Goal: Task Accomplishment & Management: Manage account settings

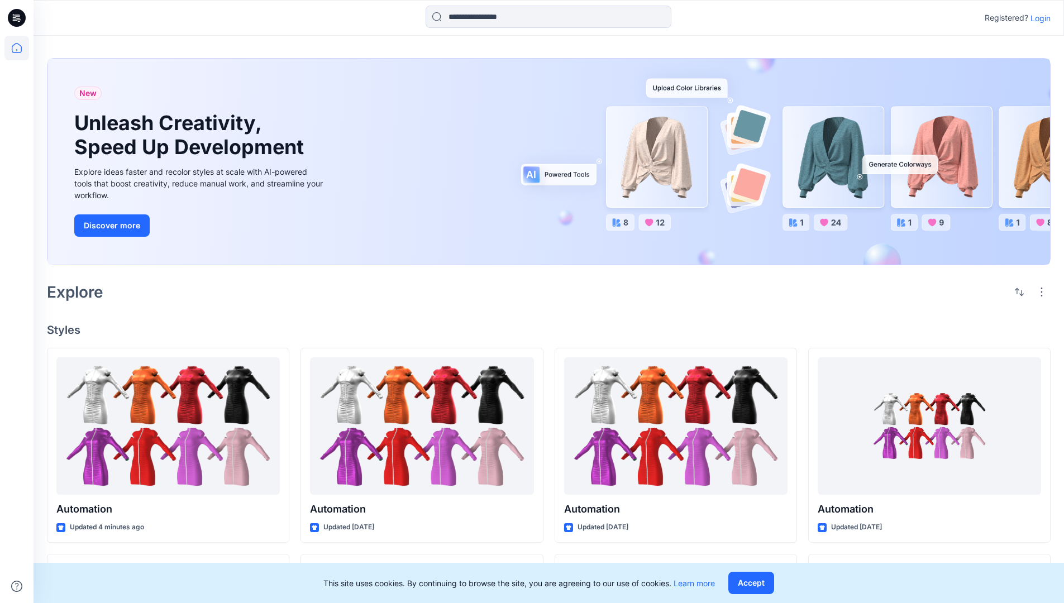
click at [1038, 18] on p "Login" at bounding box center [1040, 18] width 20 height 12
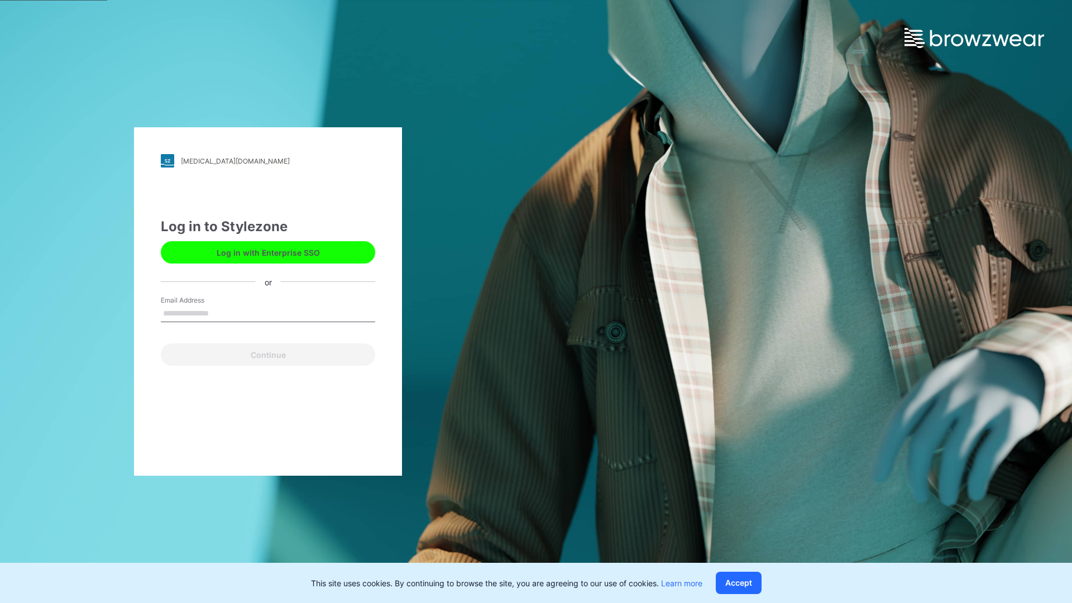
click at [221, 313] on input "Email Address" at bounding box center [268, 314] width 214 height 17
type input "**********"
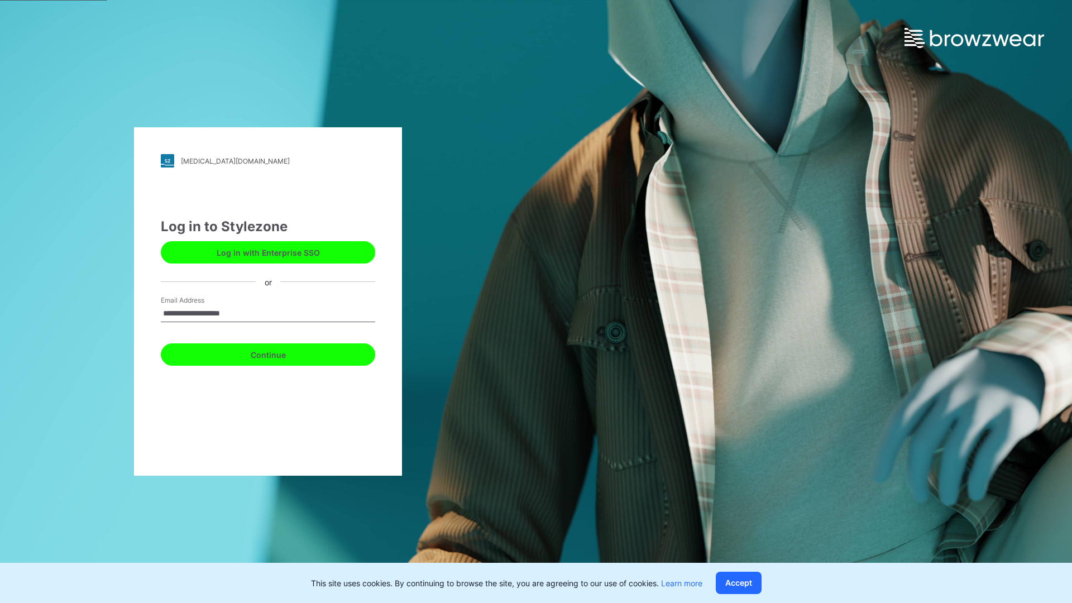
click at [280, 353] on button "Continue" at bounding box center [268, 354] width 214 height 22
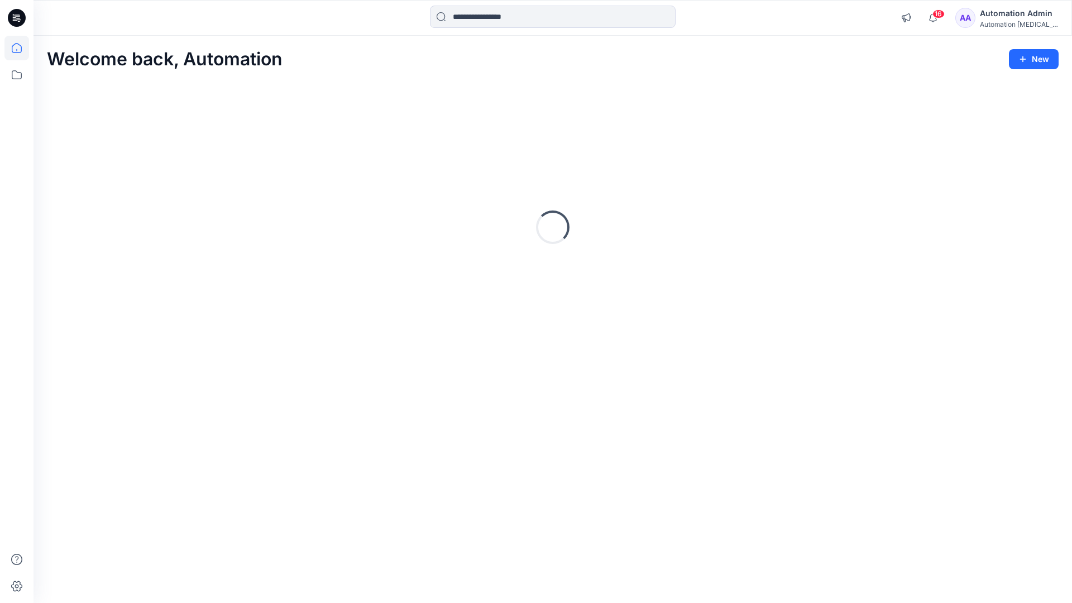
click at [21, 48] on icon at bounding box center [17, 48] width 10 height 10
click at [19, 74] on icon at bounding box center [16, 75] width 25 height 25
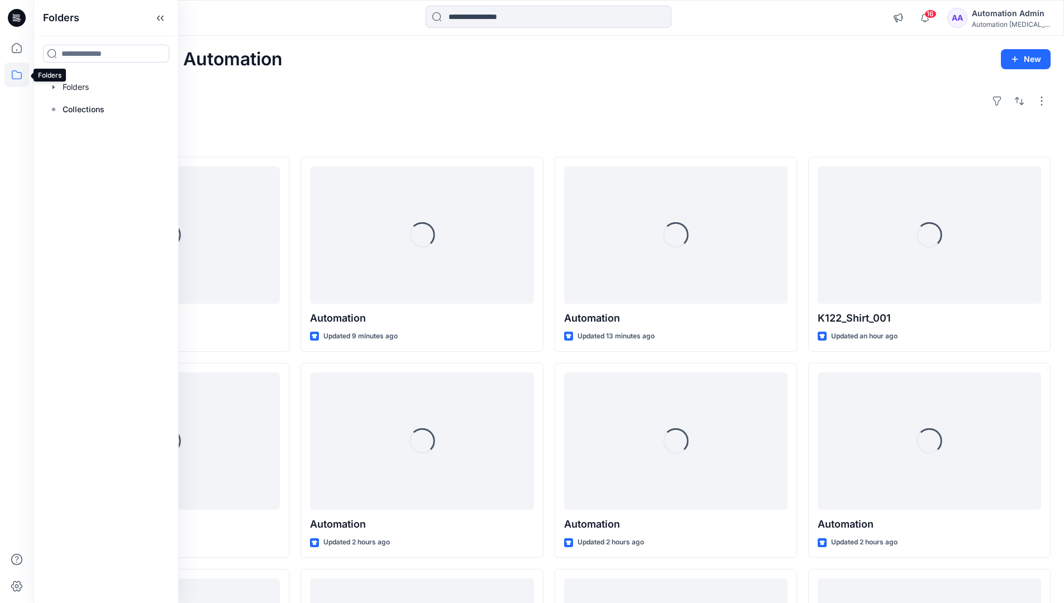
click at [84, 89] on div at bounding box center [105, 87] width 127 height 22
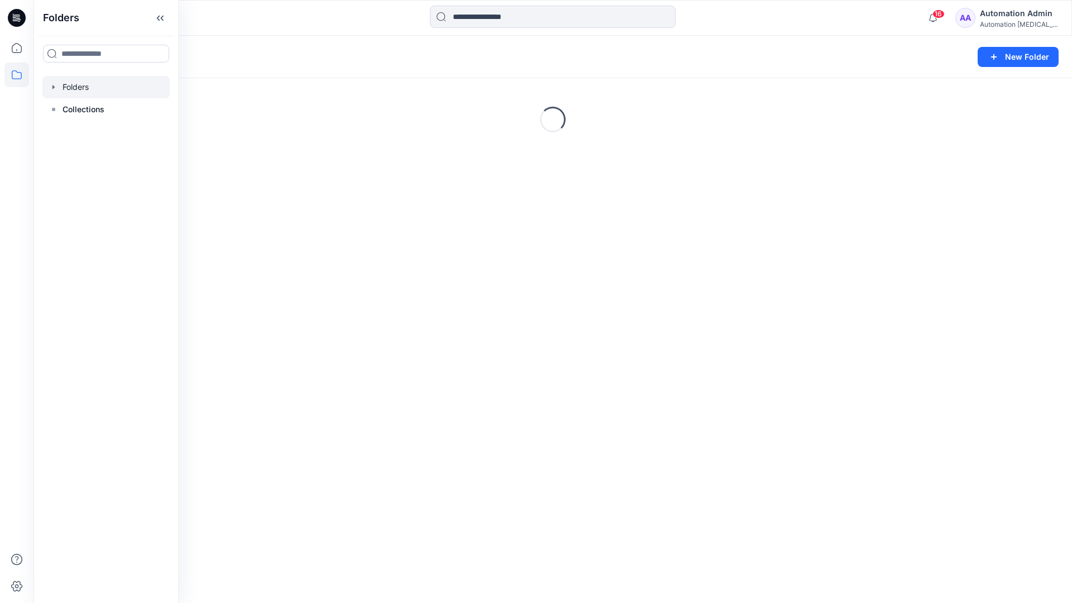
click at [399, 436] on div "Folders New Folder Loading..." at bounding box center [553, 319] width 1039 height 567
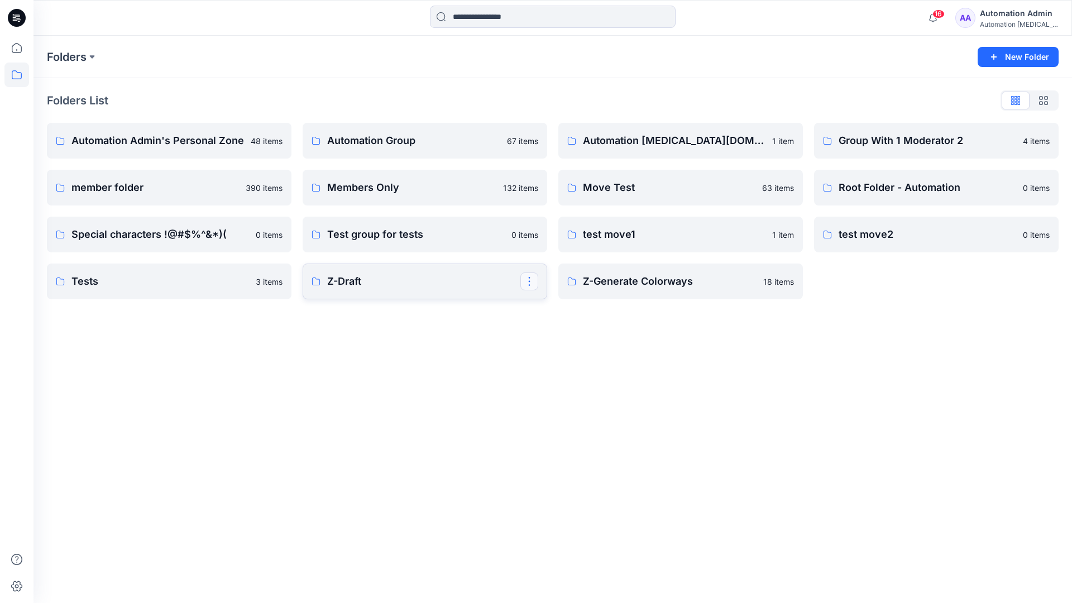
click at [527, 283] on button "button" at bounding box center [530, 282] width 18 height 18
click at [554, 309] on p "Edit" at bounding box center [550, 308] width 14 height 12
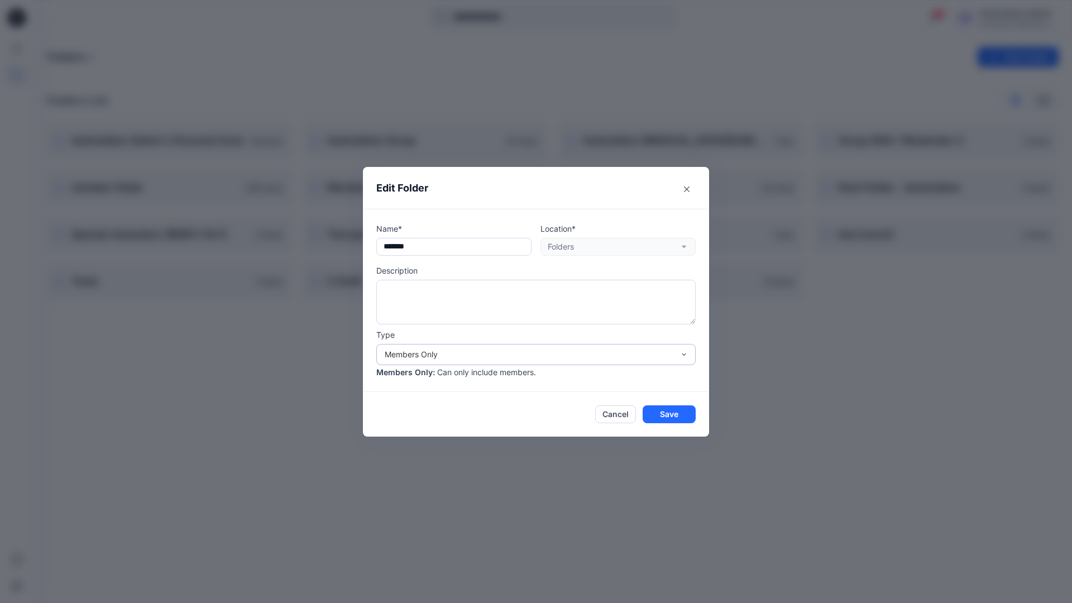
click at [559, 356] on div "Members Only" at bounding box center [529, 355] width 289 height 12
click at [493, 424] on div "Public" at bounding box center [536, 419] width 315 height 20
click at [657, 417] on button "Save" at bounding box center [669, 414] width 53 height 18
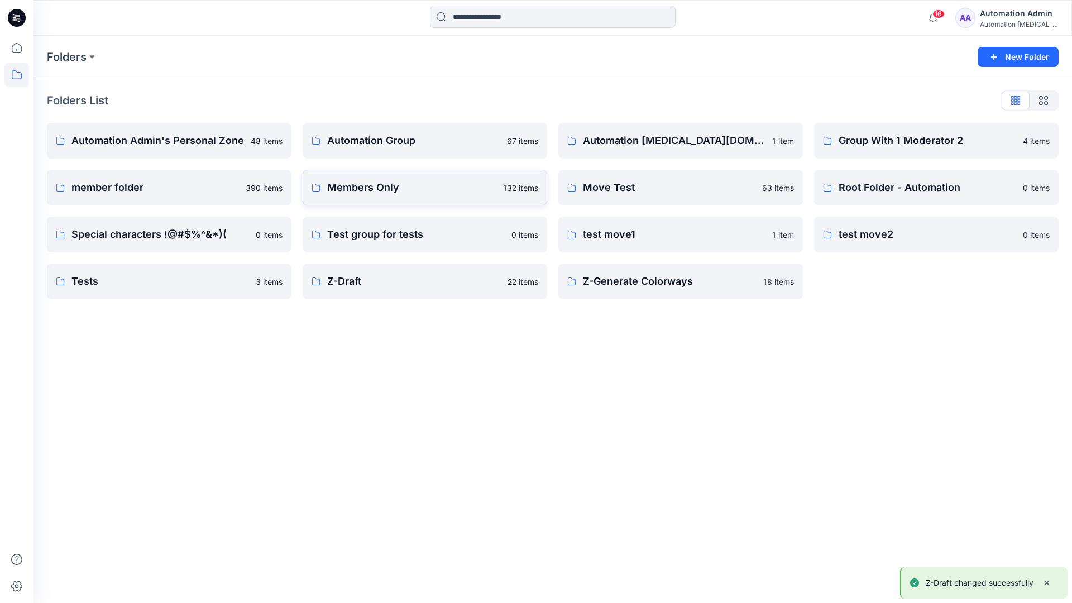
click at [478, 194] on p "Members Only" at bounding box center [411, 188] width 169 height 16
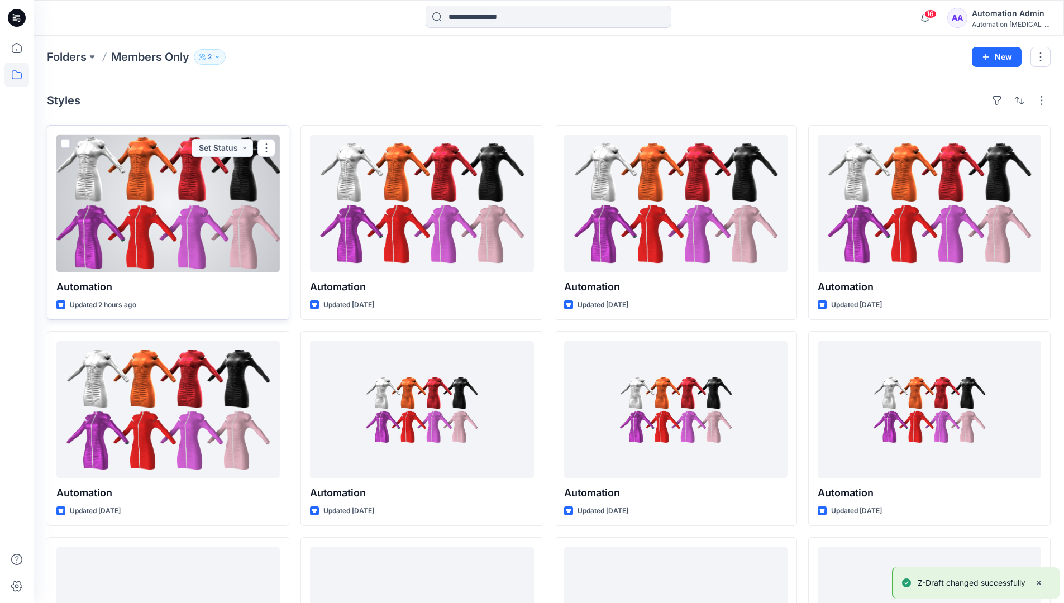
click at [65, 144] on span at bounding box center [65, 143] width 9 height 9
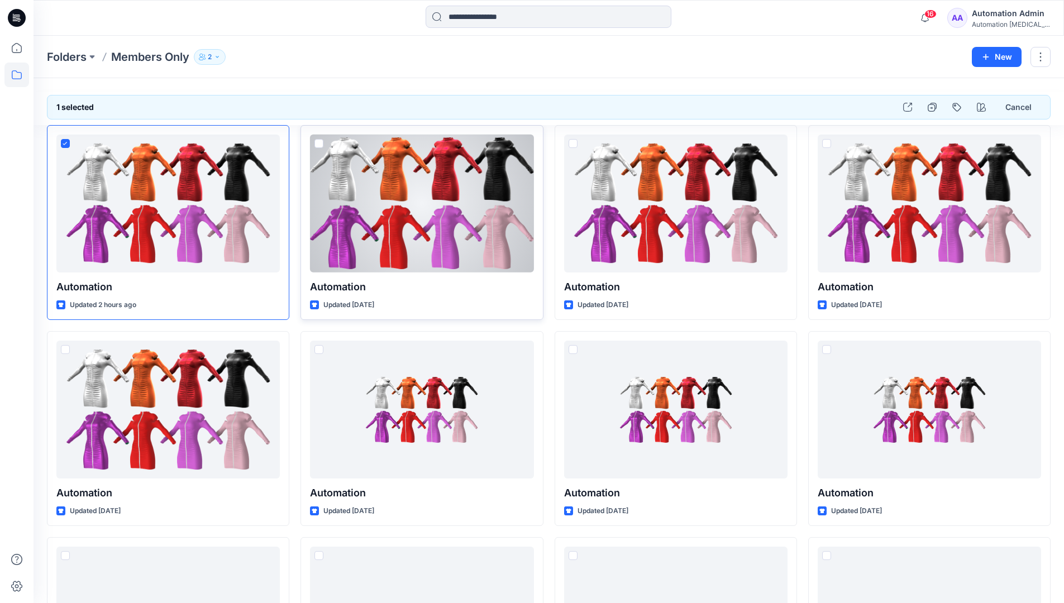
click at [317, 144] on span at bounding box center [318, 143] width 9 height 9
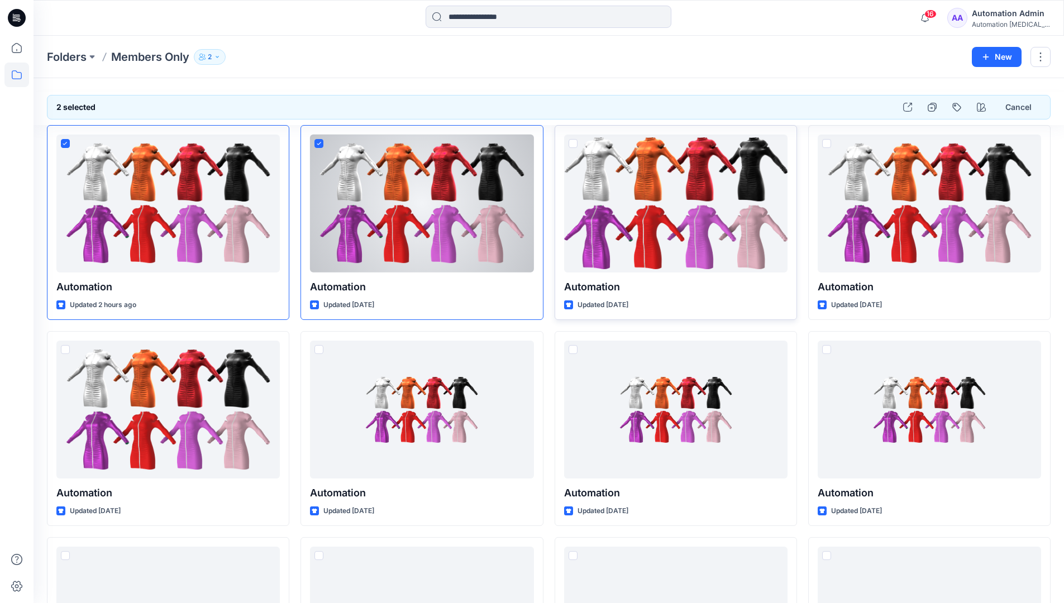
click at [571, 144] on span at bounding box center [573, 143] width 9 height 9
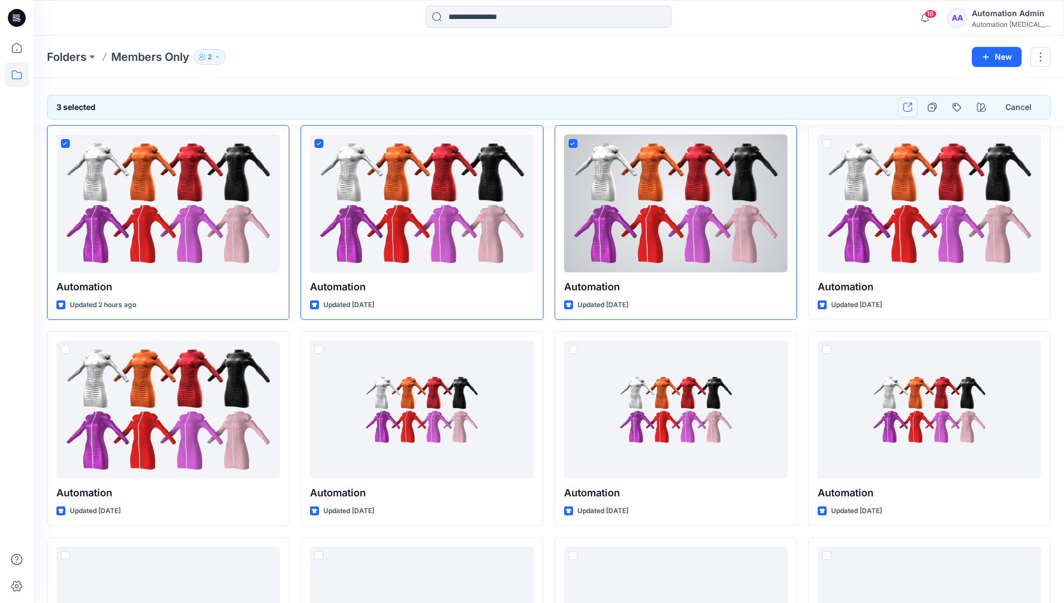
click at [910, 111] on icon "button" at bounding box center [907, 107] width 9 height 9
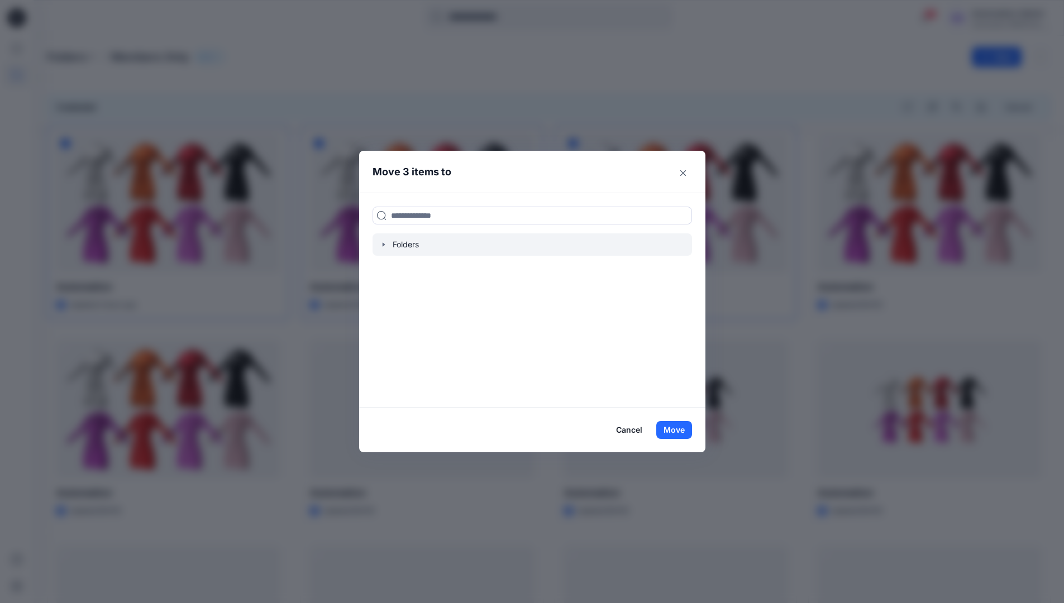
click at [384, 244] on icon "button" at bounding box center [383, 244] width 2 height 4
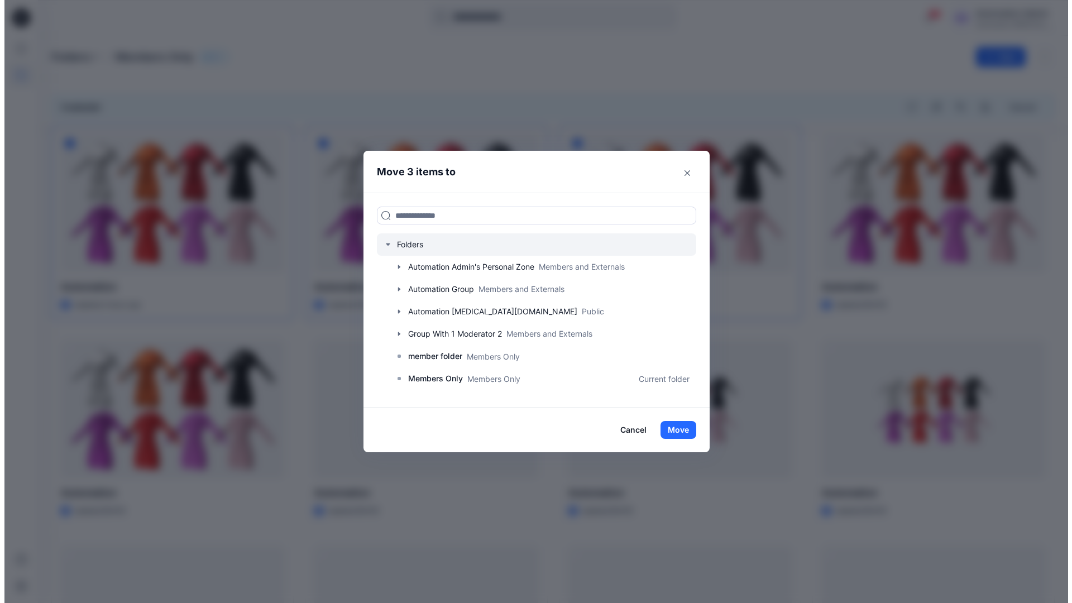
scroll to position [197, 0]
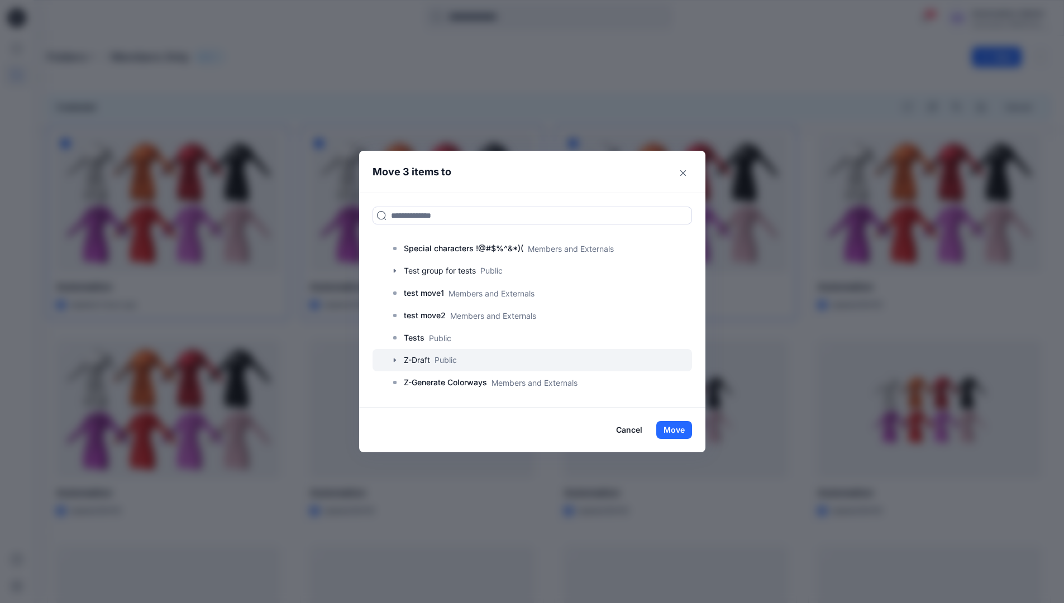
click at [446, 362] on div at bounding box center [532, 360] width 319 height 22
click at [679, 432] on button "Move" at bounding box center [674, 430] width 36 height 18
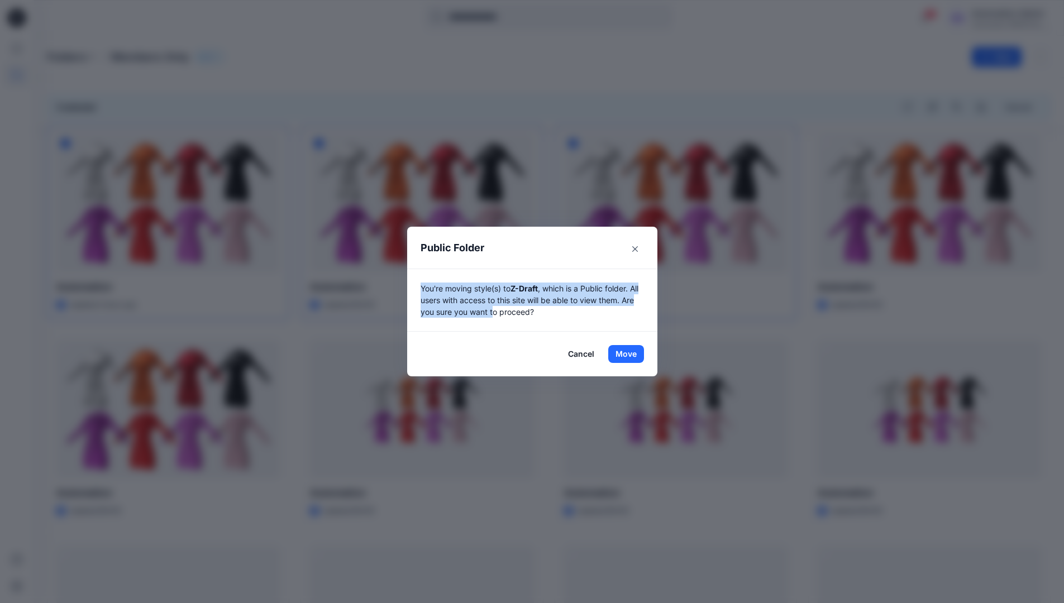
drag, startPoint x: 679, startPoint y: 432, endPoint x: 499, endPoint y: 315, distance: 215.2
click at [499, 315] on p "You're moving style(s) to Z-Draft , which is a Public folder. All users with ac…" at bounding box center [532, 300] width 223 height 35
click at [630, 354] on button "Move" at bounding box center [626, 354] width 36 height 18
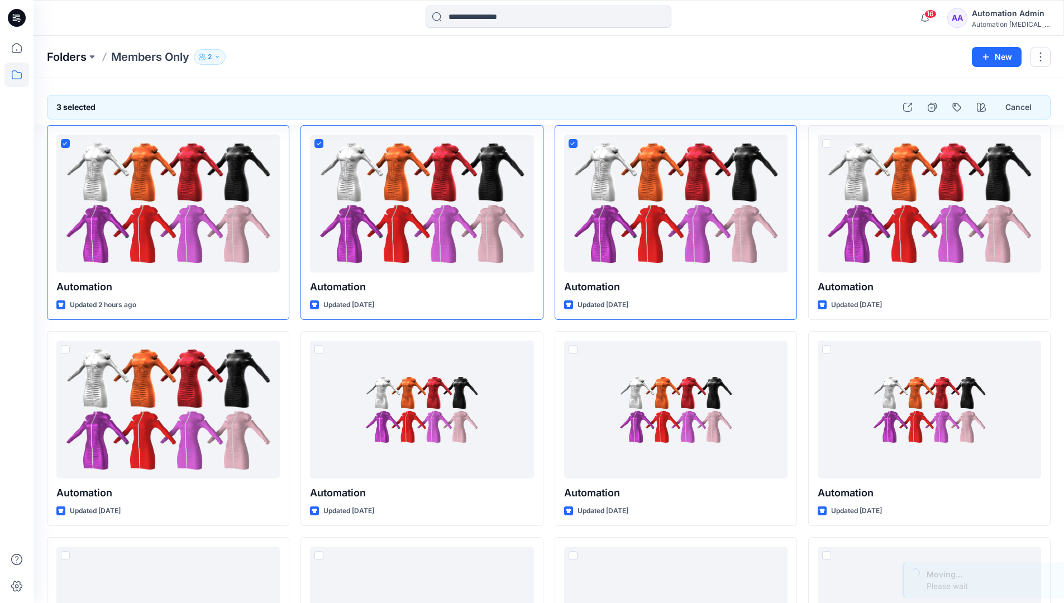
click at [68, 58] on p "Folders" at bounding box center [67, 57] width 40 height 16
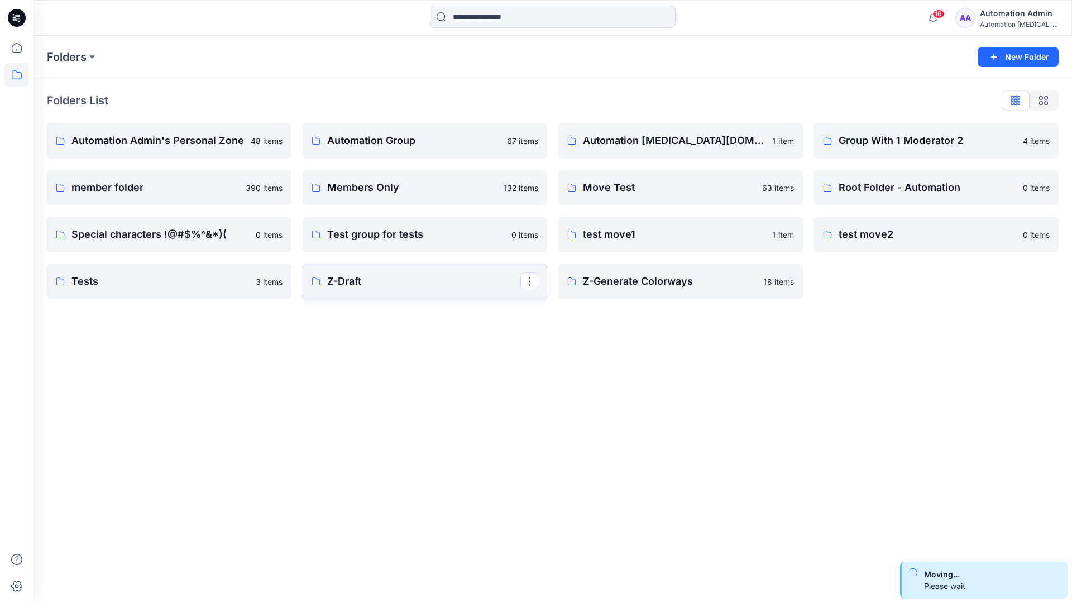
click at [359, 276] on p "Z-Draft" at bounding box center [423, 282] width 193 height 16
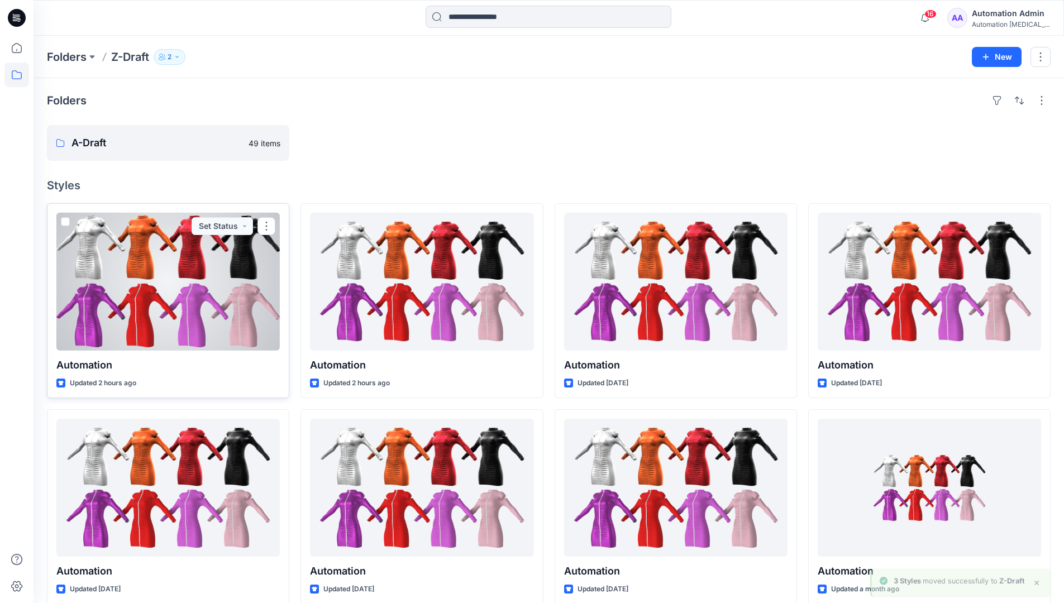
click at [65, 223] on span at bounding box center [65, 221] width 9 height 9
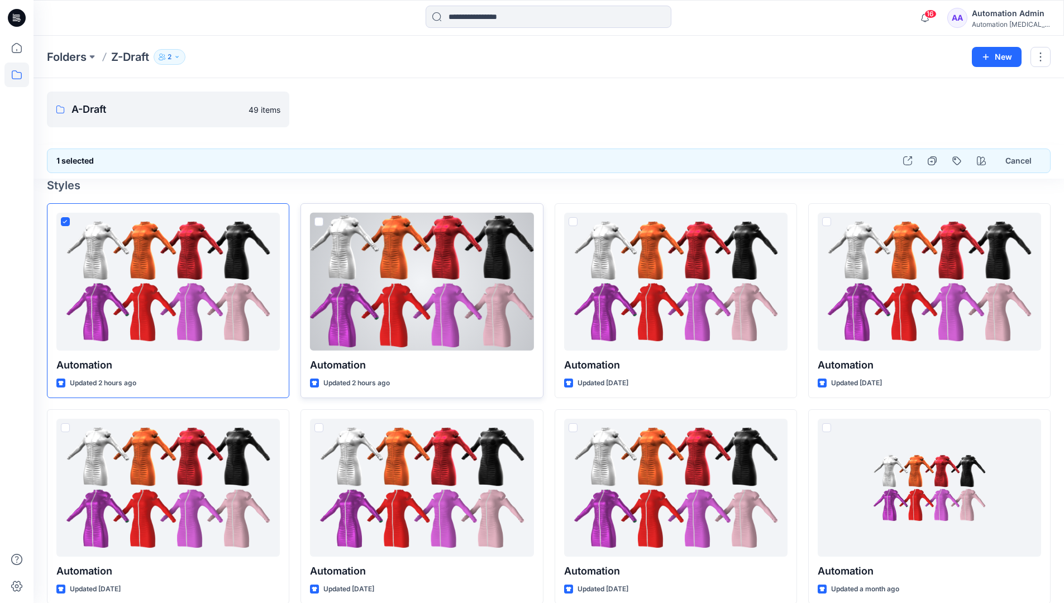
click at [320, 222] on span at bounding box center [318, 221] width 9 height 9
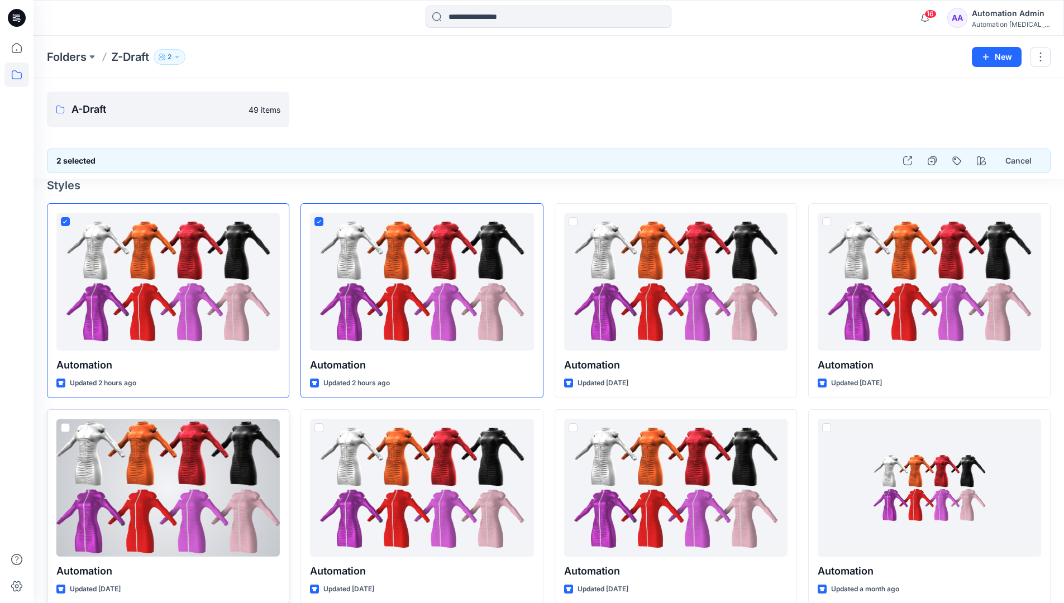
click at [66, 428] on span at bounding box center [65, 427] width 9 height 9
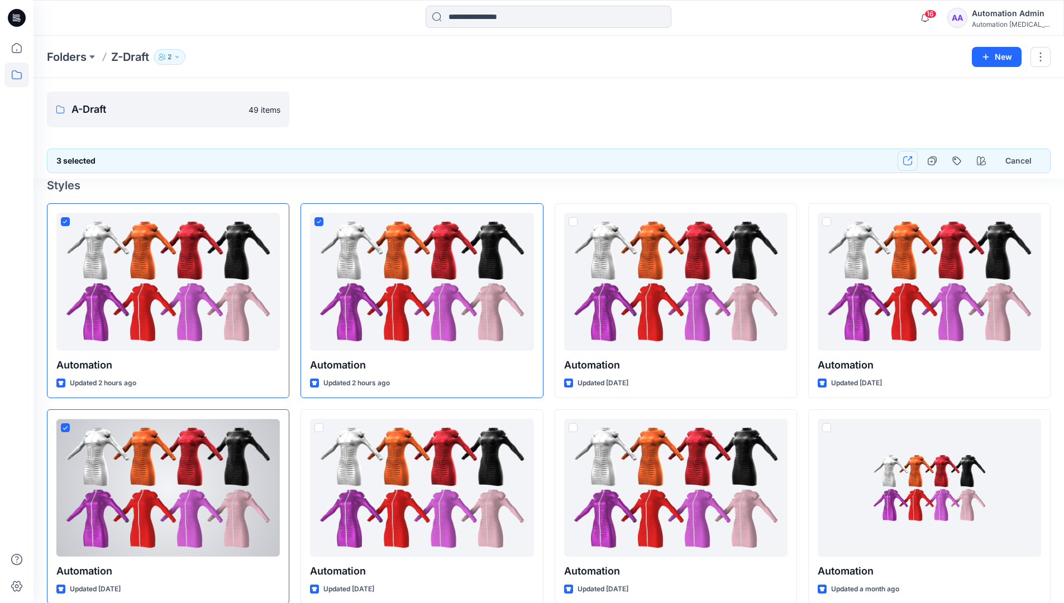
click at [906, 161] on icon "button" at bounding box center [907, 160] width 9 height 9
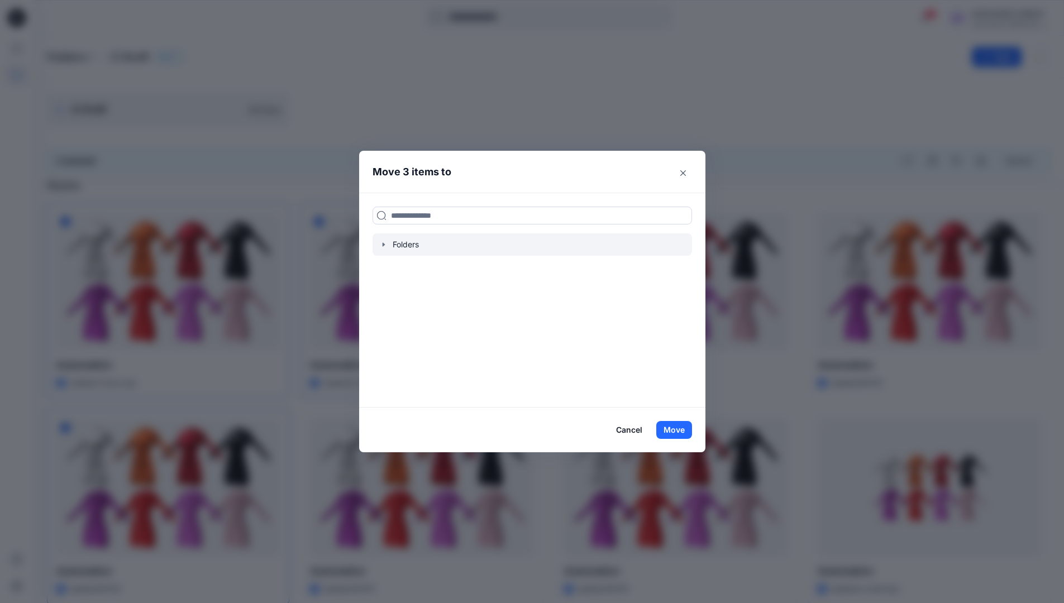
click at [384, 244] on icon "button" at bounding box center [383, 244] width 2 height 4
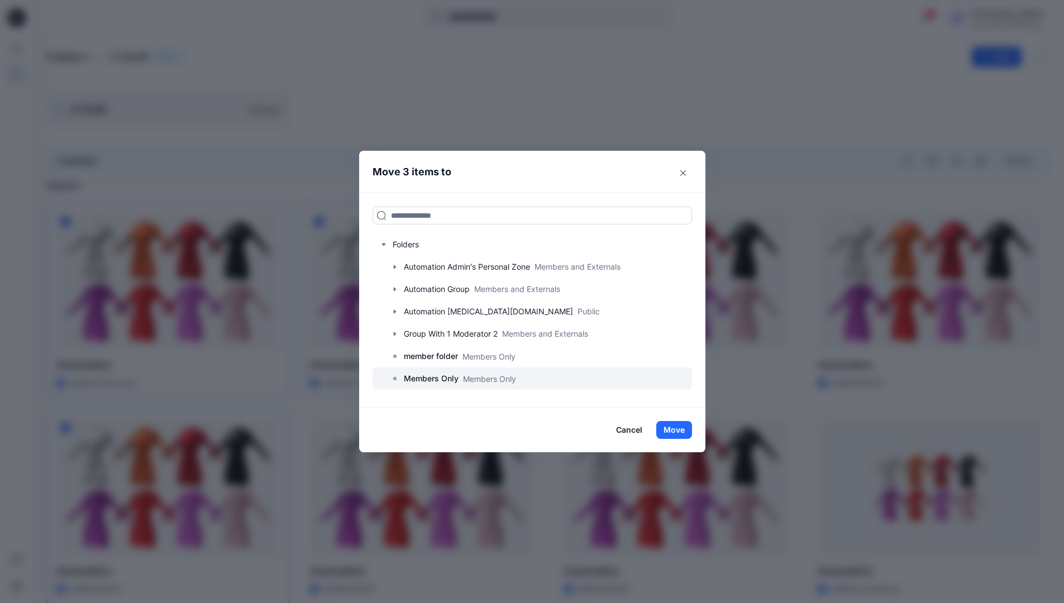
click at [441, 379] on p "Members Only" at bounding box center [431, 378] width 55 height 13
click at [671, 427] on button "Move" at bounding box center [674, 430] width 36 height 18
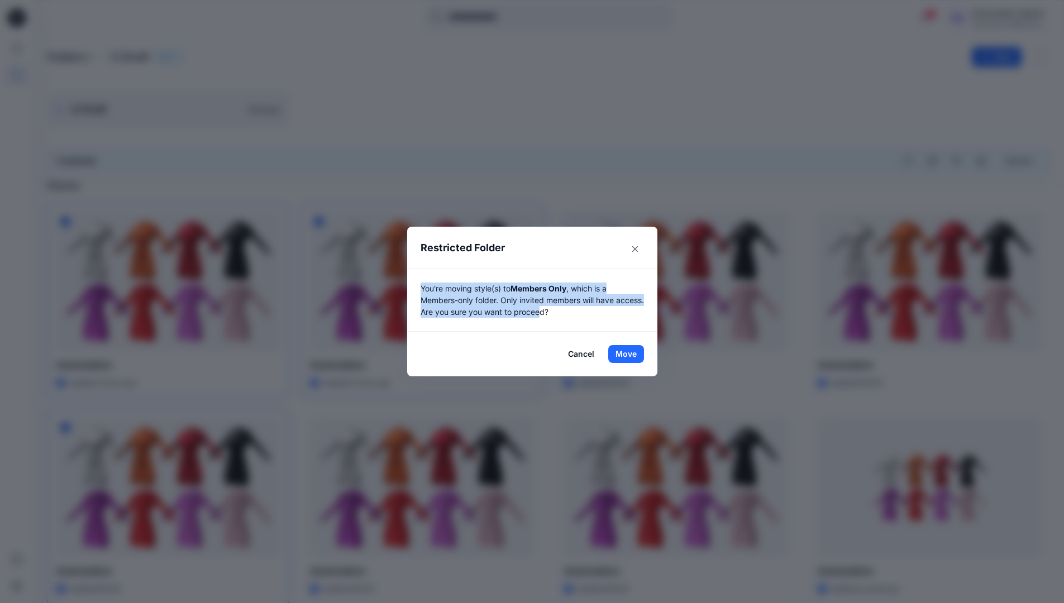
drag, startPoint x: 671, startPoint y: 427, endPoint x: 576, endPoint y: 320, distance: 143.6
click at [576, 320] on div "You're moving style(s) to Members Only , which is a Members-only folder. Only i…" at bounding box center [532, 300] width 250 height 63
click at [630, 354] on button "Move" at bounding box center [626, 354] width 36 height 18
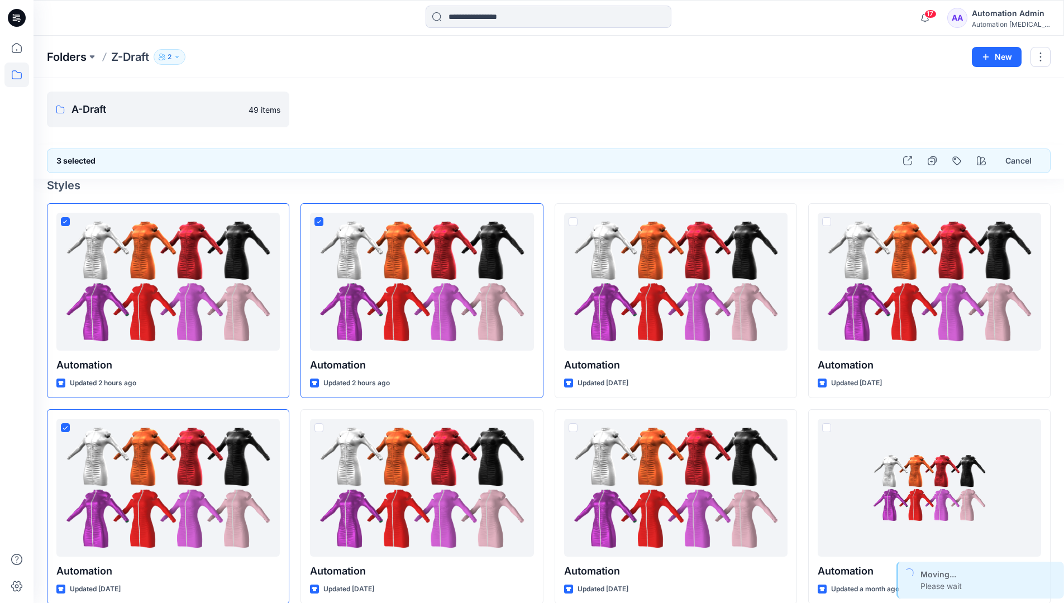
click at [61, 56] on p "Folders" at bounding box center [67, 57] width 40 height 16
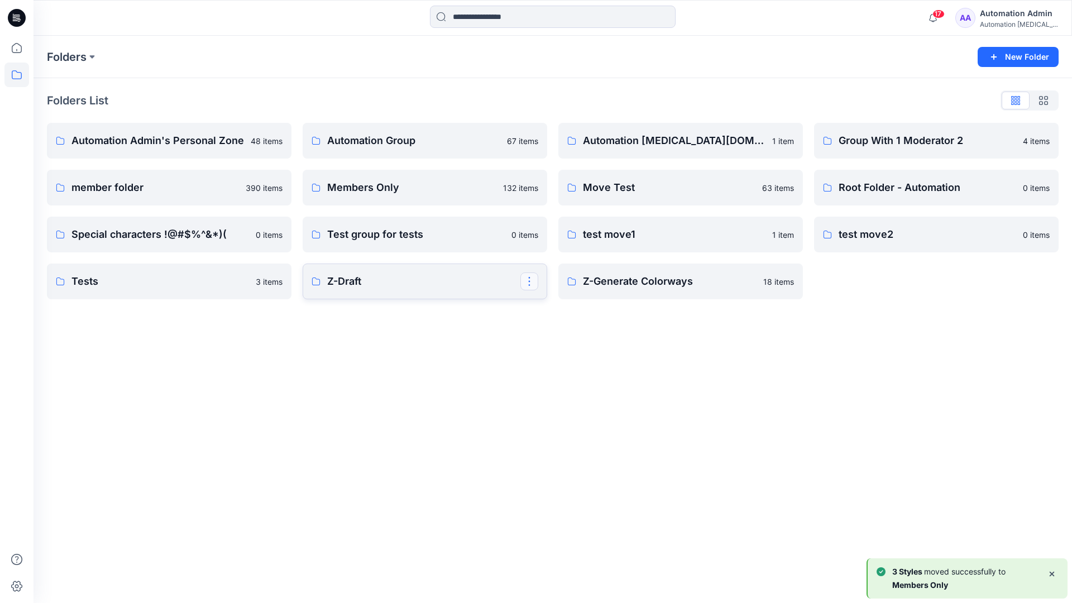
click at [531, 277] on button "button" at bounding box center [530, 282] width 18 height 18
click at [569, 311] on button "Edit" at bounding box center [583, 307] width 121 height 21
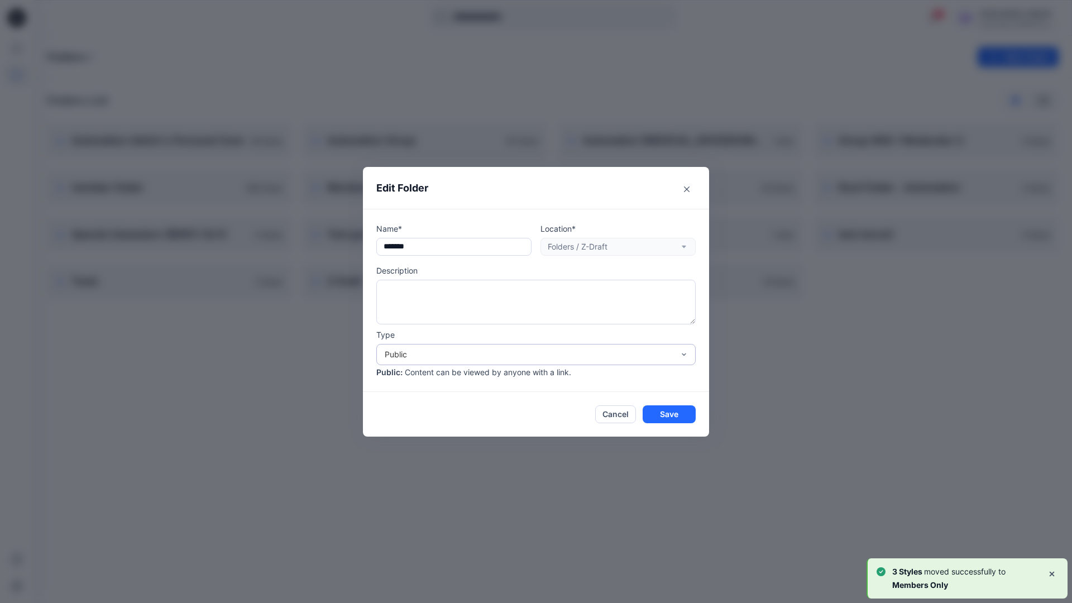
click at [418, 351] on div "Public" at bounding box center [529, 355] width 289 height 12
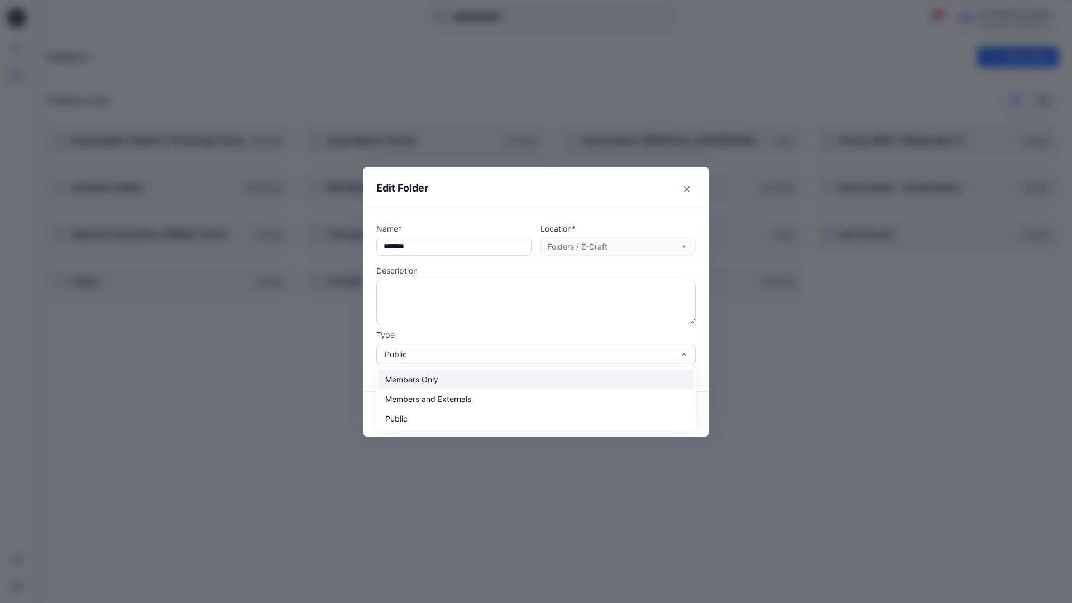
click at [417, 380] on div "Members Only" at bounding box center [536, 380] width 315 height 20
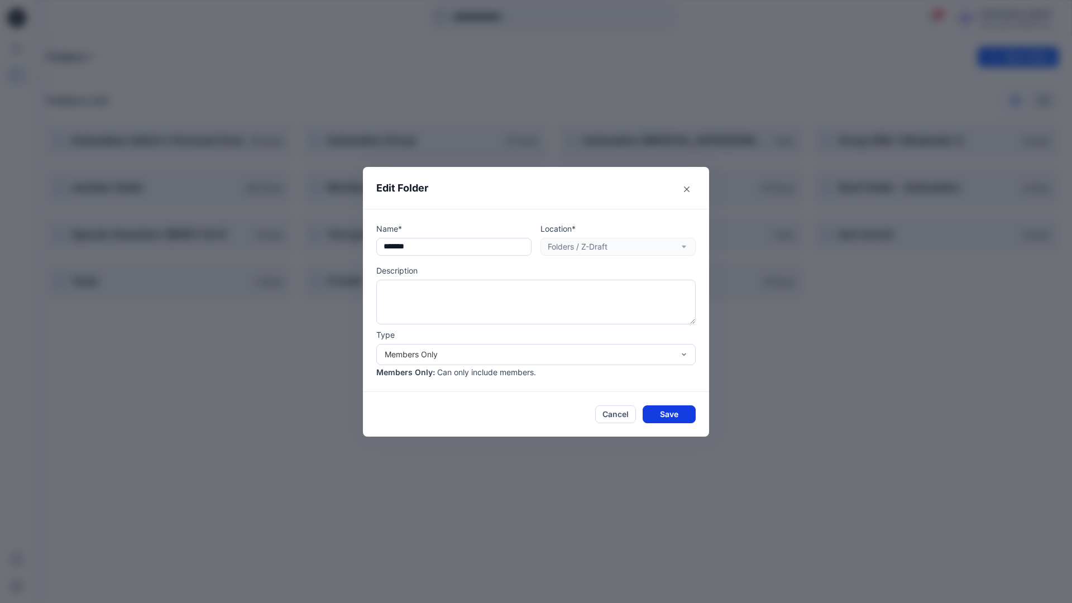
click at [664, 412] on button "Save" at bounding box center [669, 414] width 53 height 18
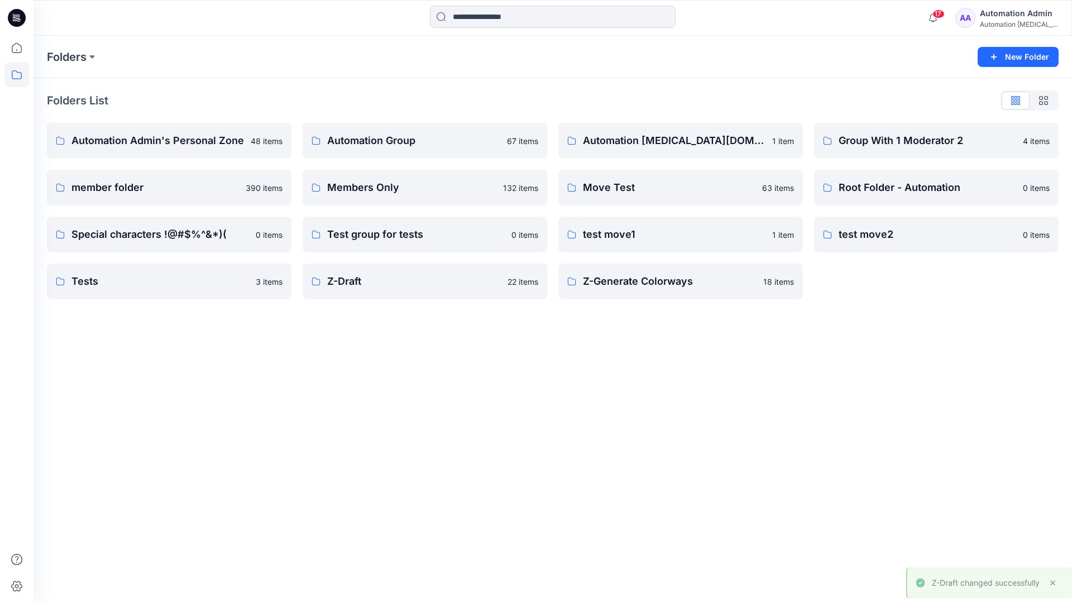
click at [1000, 18] on div "Automation Admin" at bounding box center [1019, 13] width 78 height 13
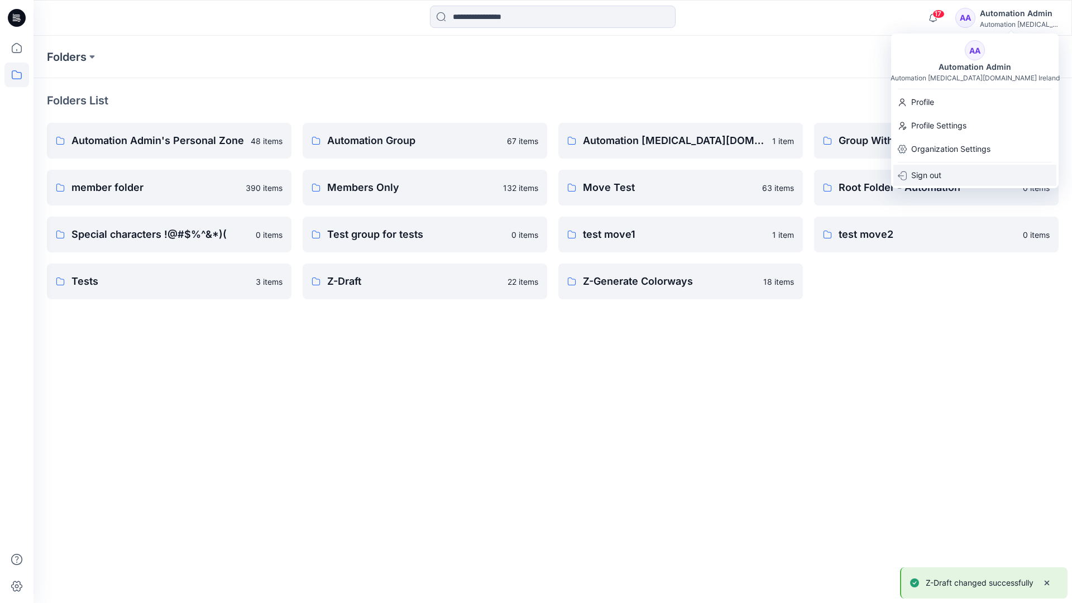
click at [942, 173] on div "Sign out" at bounding box center [975, 175] width 163 height 21
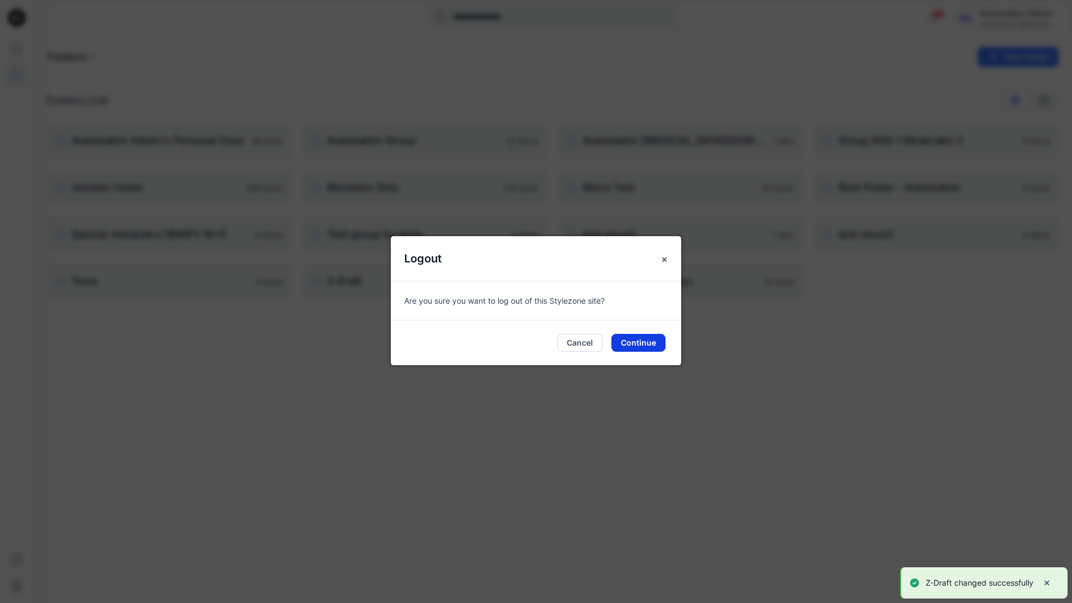
click at [659, 345] on button "Continue" at bounding box center [639, 343] width 54 height 18
